Goal: Task Accomplishment & Management: Complete application form

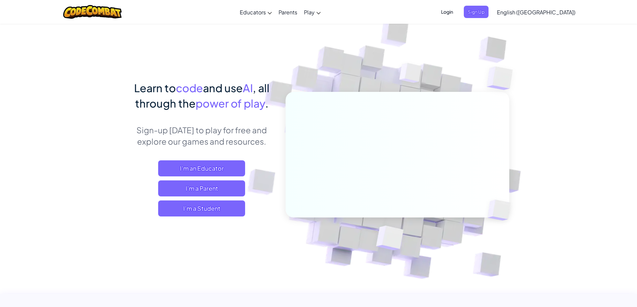
click at [457, 15] on span "Login" at bounding box center [447, 12] width 20 height 12
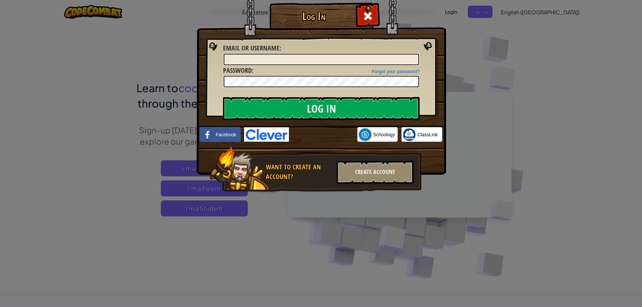
click at [280, 138] on img at bounding box center [266, 134] width 45 height 14
click at [365, 14] on span at bounding box center [368, 16] width 11 height 11
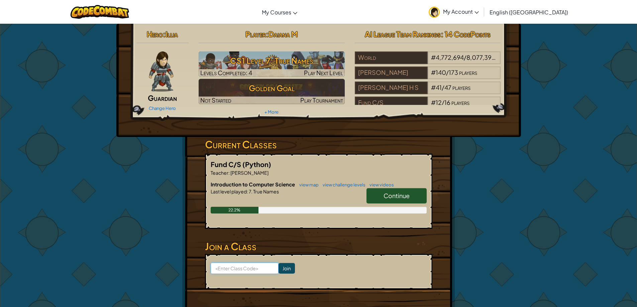
click at [249, 268] on input at bounding box center [245, 268] width 68 height 11
paste input ": FruitSinkRoom"
type input ": FruitSinkRoom"
click at [279, 269] on input "Join" at bounding box center [287, 268] width 16 height 11
